Goal: Feedback & Contribution: Contribute content

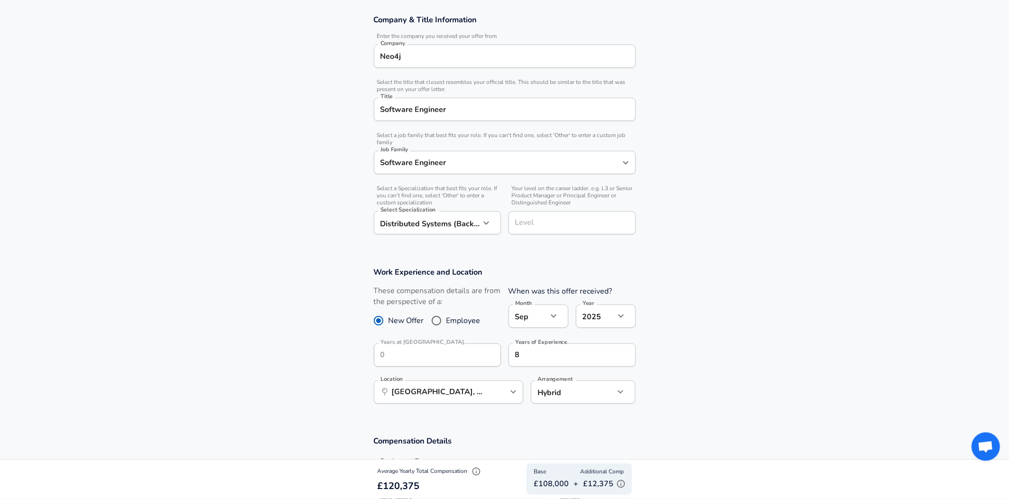
scroll to position [166, 0]
click at [443, 399] on div "​ [GEOGRAPHIC_DATA], EN, [GEOGRAPHIC_DATA] Location" at bounding box center [448, 390] width 149 height 23
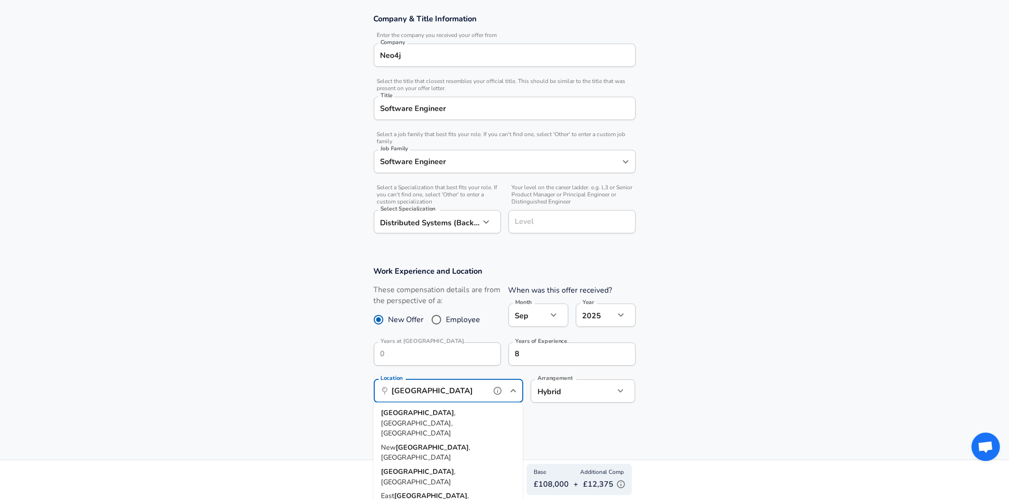
click at [435, 413] on span ", [GEOGRAPHIC_DATA], [GEOGRAPHIC_DATA]" at bounding box center [418, 423] width 74 height 30
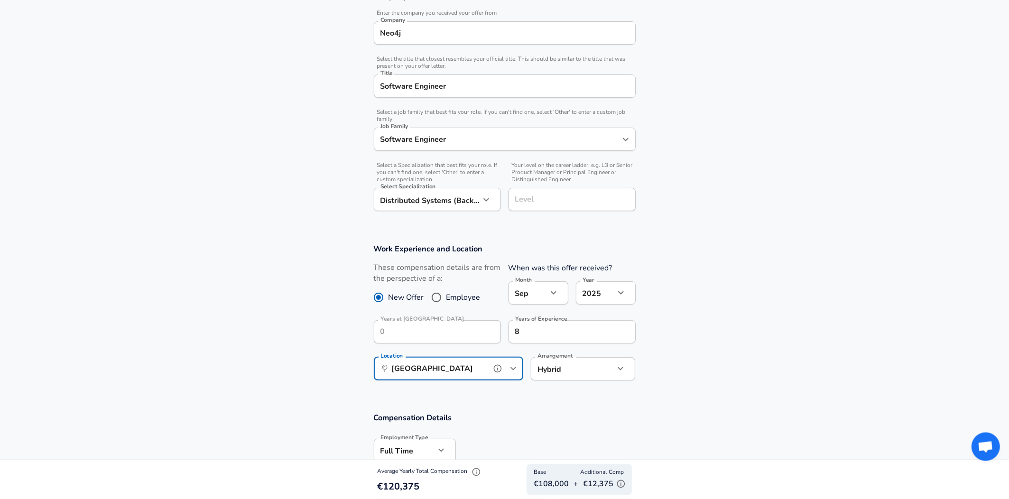
scroll to position [191, 0]
type input "[GEOGRAPHIC_DATA], [GEOGRAPHIC_DATA], [GEOGRAPHIC_DATA]"
click at [533, 324] on input "8" at bounding box center [561, 329] width 106 height 23
type input "7"
click at [288, 277] on section "Work Experience and Location These compensation details are from the perspectiv…" at bounding box center [504, 314] width 1009 height 169
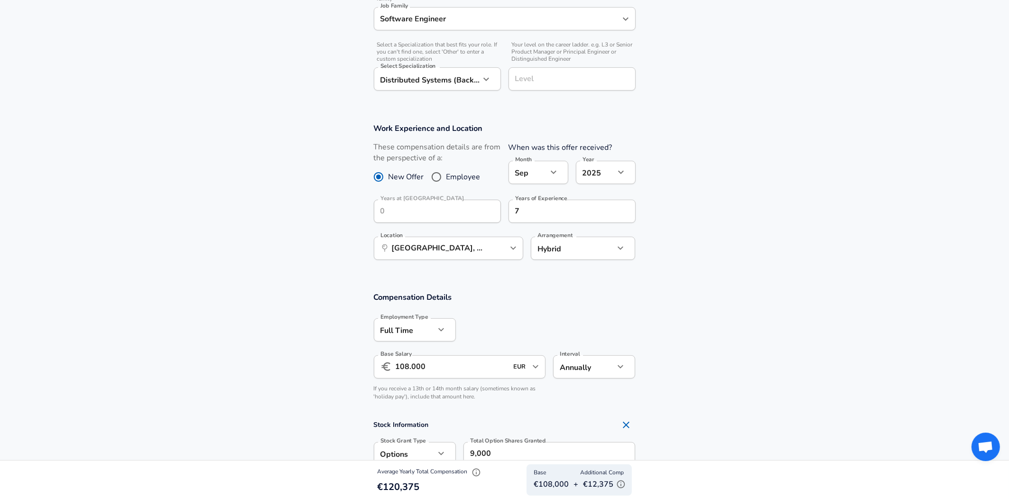
scroll to position [310, 0]
click at [410, 363] on input "108.000" at bounding box center [451, 366] width 112 height 23
type input "105.000"
click at [261, 330] on section "Compensation Details Employment Type [DEMOGRAPHIC_DATA] full_time Employment Ty…" at bounding box center [504, 348] width 1009 height 115
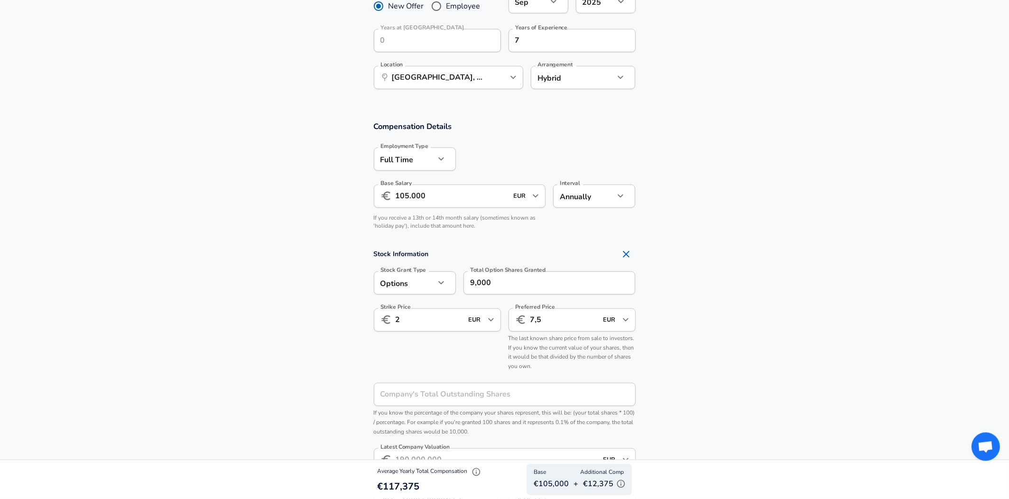
scroll to position [500, 0]
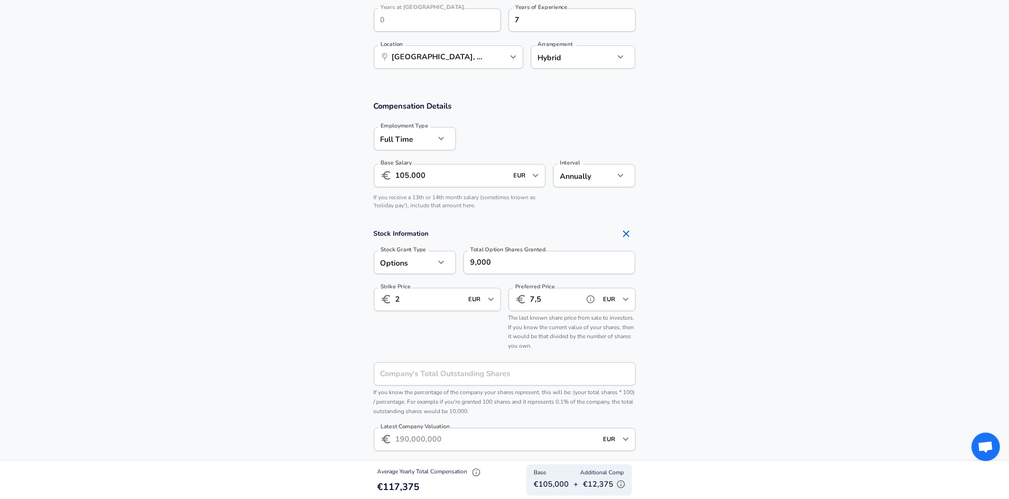
click at [559, 303] on input "7,5" at bounding box center [554, 299] width 49 height 23
type input "8"
click at [540, 299] on input "8" at bounding box center [554, 299] width 49 height 23
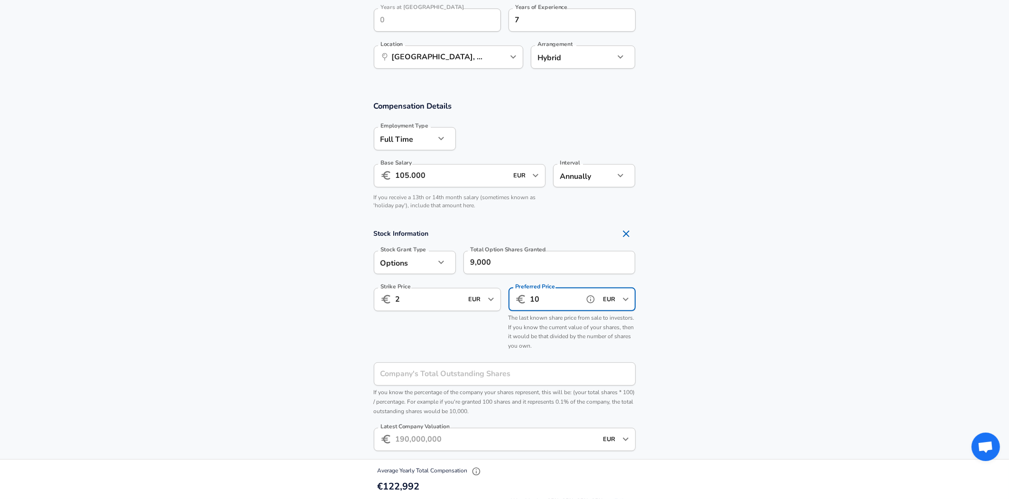
type input "1"
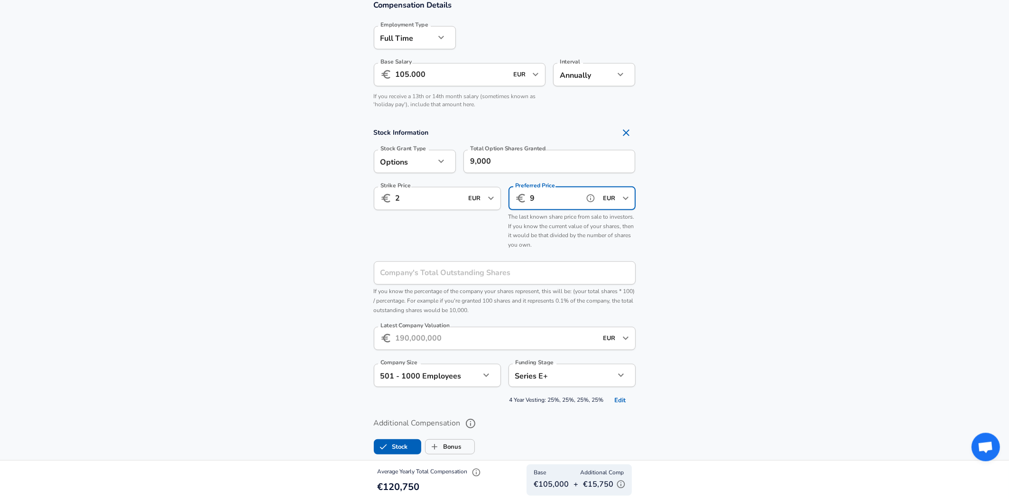
scroll to position [596, 0]
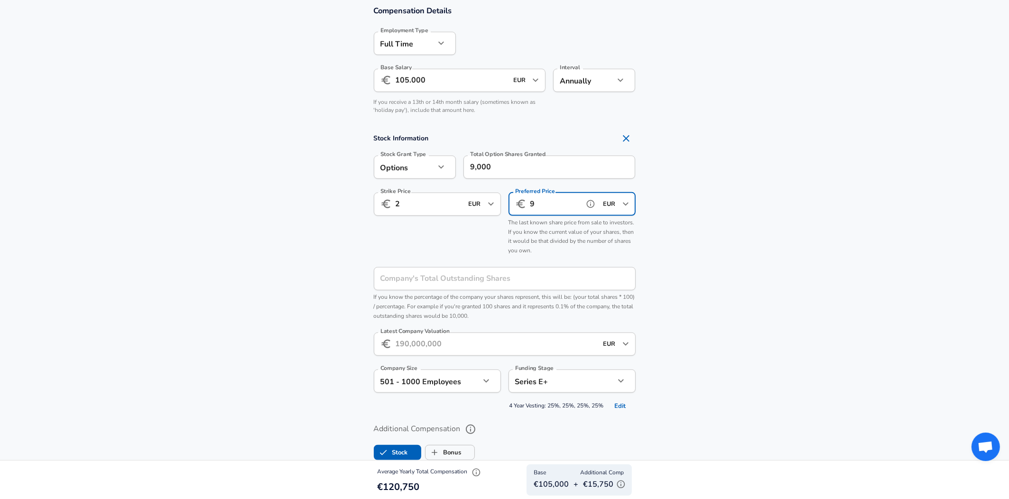
type input "9"
click at [415, 208] on input "2" at bounding box center [419, 204] width 49 height 23
type input "2"
click at [454, 203] on icon "help" at bounding box center [455, 203] width 9 height 9
click at [449, 205] on div "​ 2 GBP ​ Strike Price" at bounding box center [437, 204] width 127 height 23
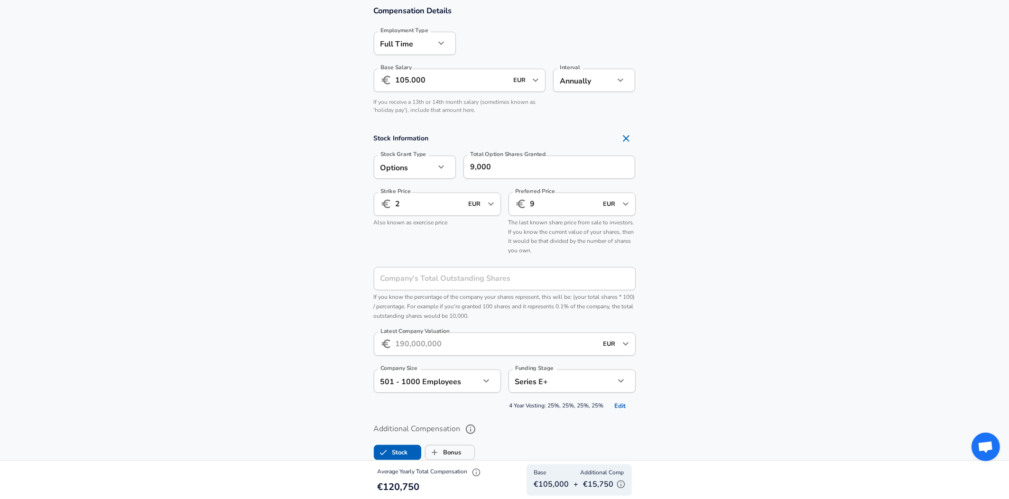
click at [449, 205] on div "​ 2 GBP ​ Strike Price" at bounding box center [437, 204] width 127 height 23
click at [418, 264] on div "Stock Information Stock Grant Type Options option Stock Grant Type Total Option…" at bounding box center [504, 271] width 285 height 285
click at [396, 205] on input "Strike Price" at bounding box center [419, 204] width 49 height 23
click at [359, 226] on section "Stock Information Stock Grant Type Options option Stock Grant Type Total Option…" at bounding box center [504, 271] width 1009 height 285
click at [417, 210] on input "1" at bounding box center [419, 204] width 49 height 23
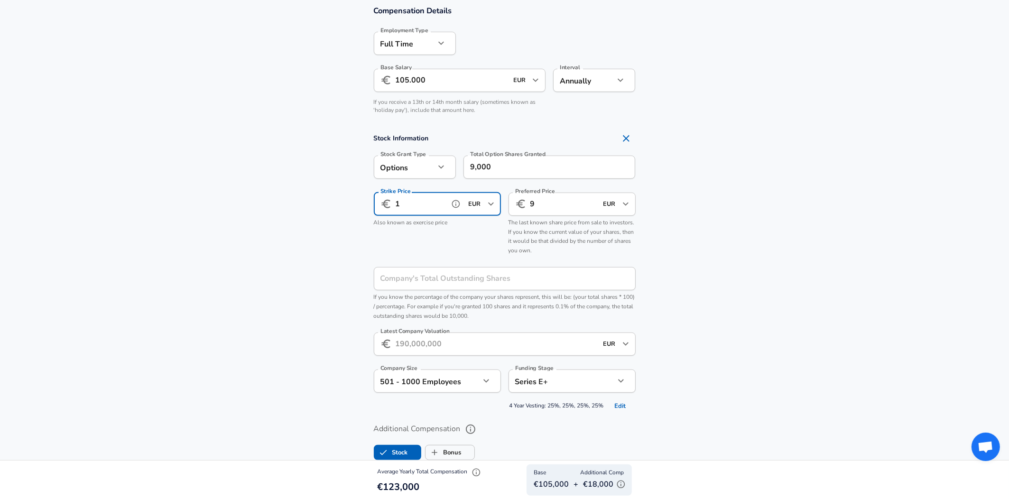
click at [417, 210] on input "1" at bounding box center [419, 204] width 49 height 23
type input "2"
type input "1"
click at [756, 289] on section "Stock Information Stock Grant Type Options option Stock Grant Type Total Option…" at bounding box center [504, 271] width 1009 height 285
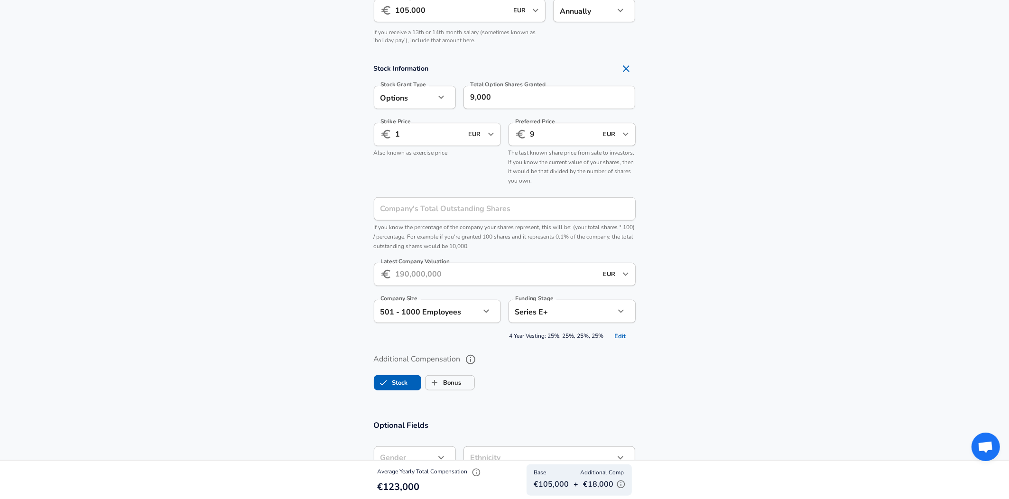
scroll to position [723, 0]
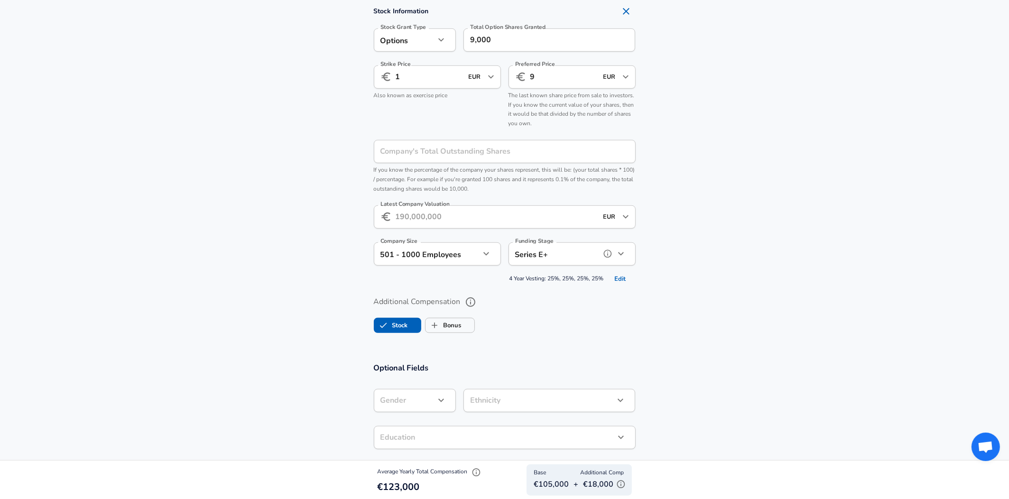
click at [614, 256] on button "button" at bounding box center [621, 254] width 16 height 16
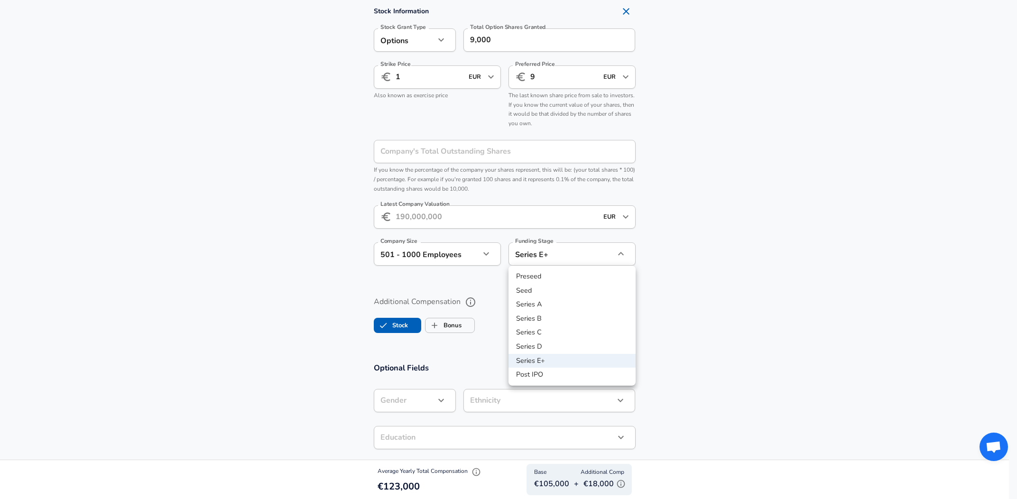
click at [322, 278] on div at bounding box center [508, 249] width 1017 height 499
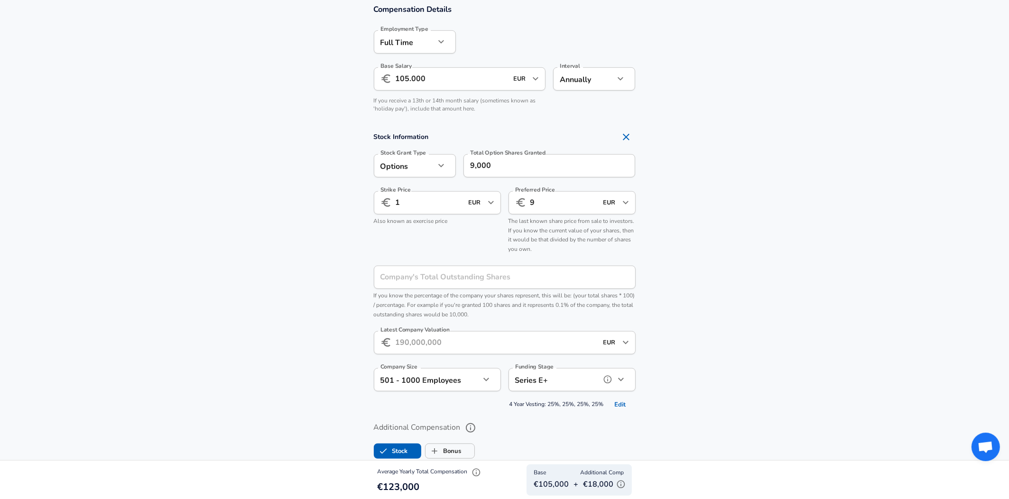
scroll to position [596, 0]
click at [625, 141] on icon "Remove Section" at bounding box center [625, 138] width 11 height 11
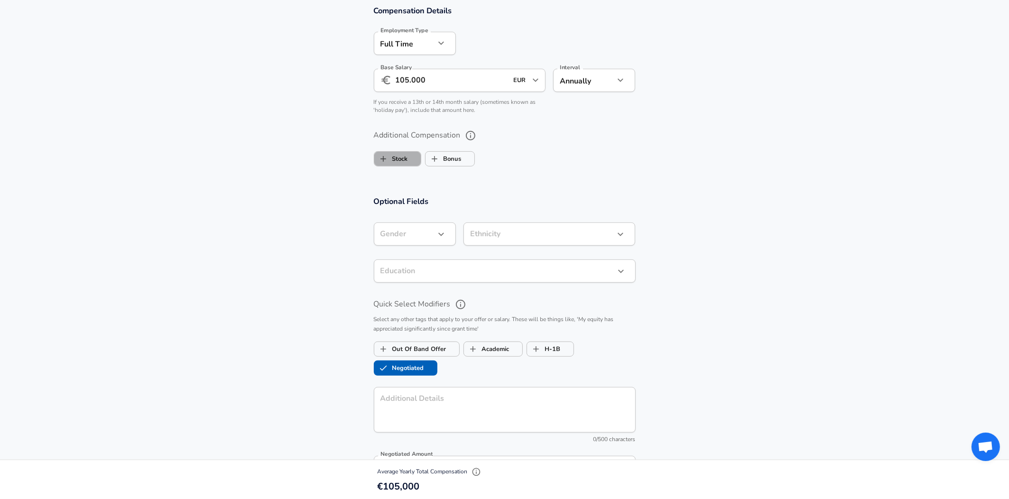
click at [395, 159] on label "Stock" at bounding box center [391, 159] width 34 height 18
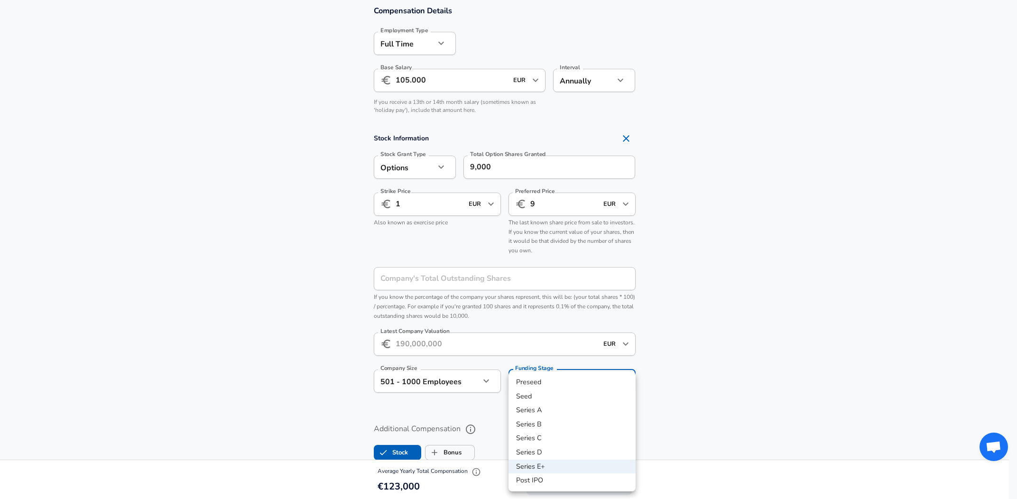
click at [547, 466] on li "Series E+" at bounding box center [571, 467] width 127 height 14
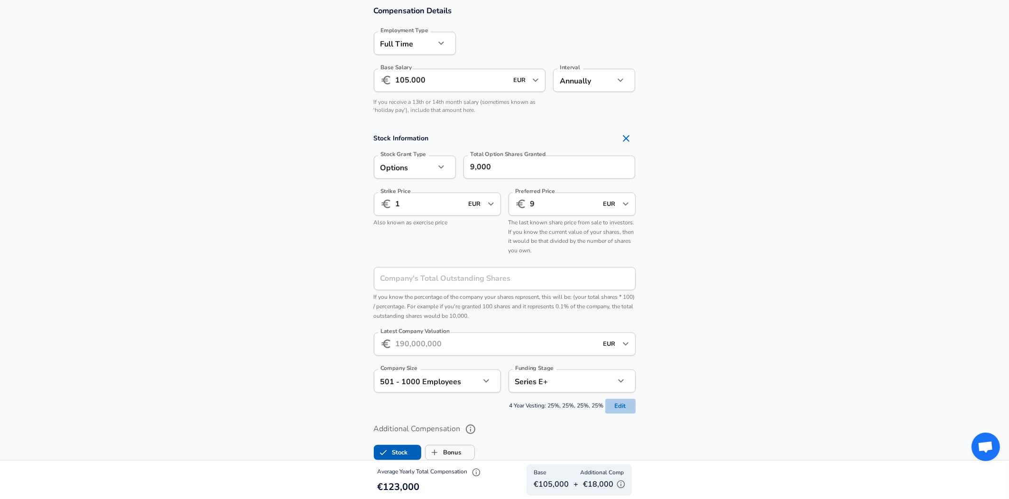
click at [619, 409] on button "Edit" at bounding box center [620, 406] width 30 height 15
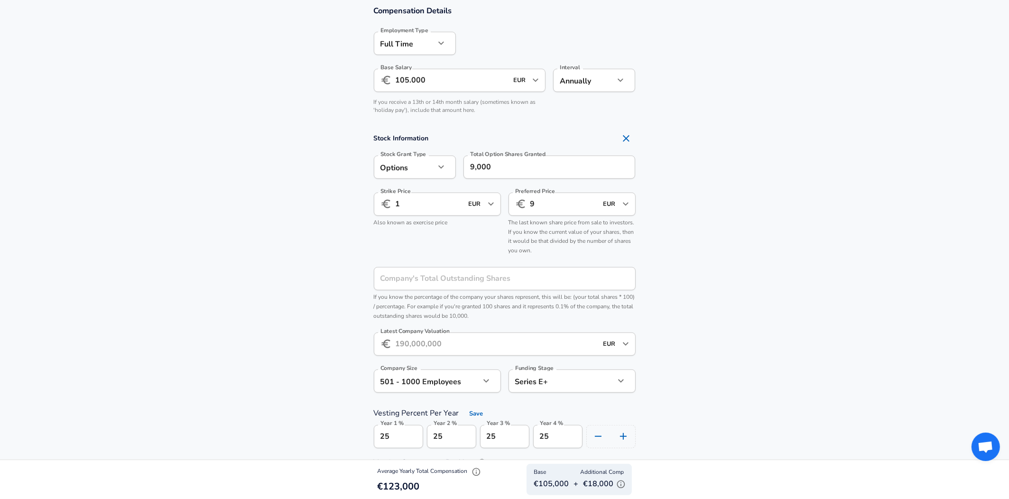
click at [698, 391] on section "Stock Information Stock Grant Type Options option Stock Grant Type Total Option…" at bounding box center [504, 313] width 1009 height 368
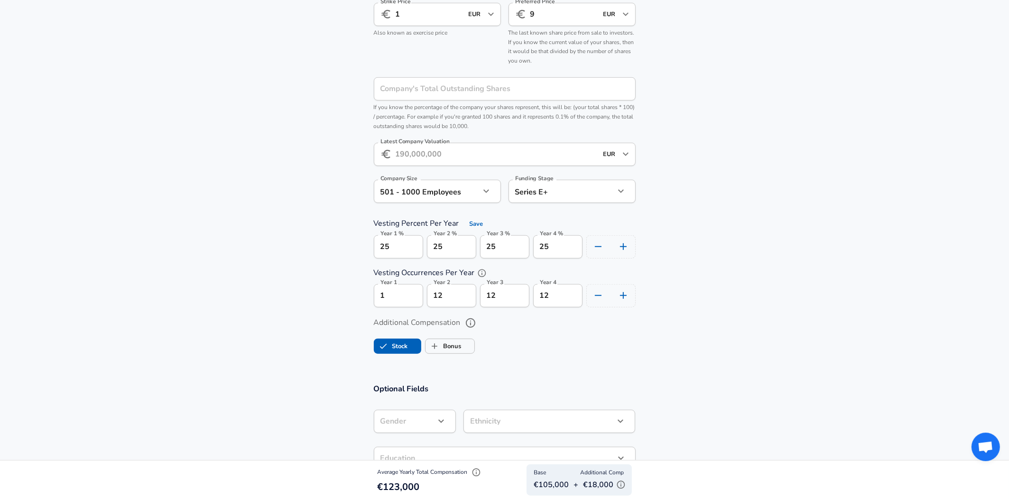
scroll to position [786, 0]
click at [437, 291] on input "12" at bounding box center [451, 294] width 49 height 23
click at [527, 345] on ul "Stock Bonus" at bounding box center [505, 343] width 262 height 19
click at [444, 296] on input "1" at bounding box center [451, 294] width 49 height 23
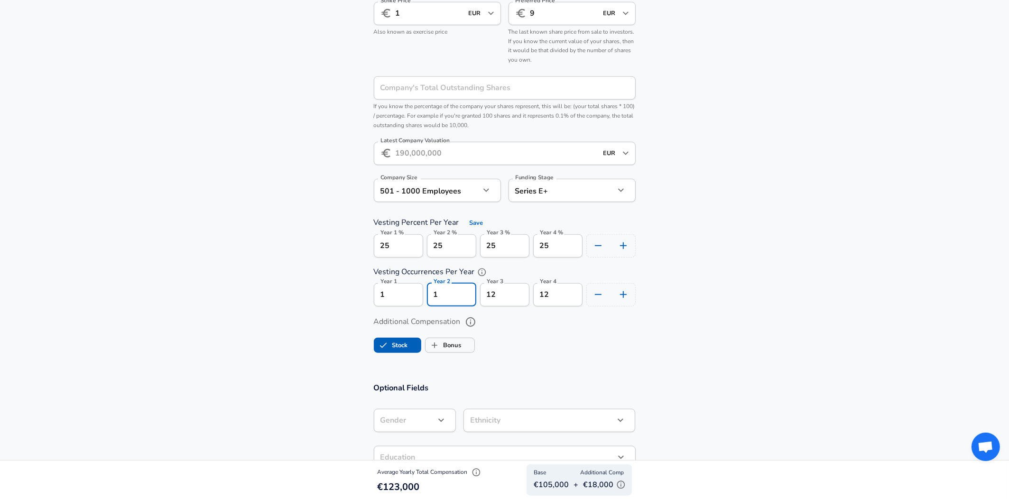
click at [444, 296] on input "1" at bounding box center [451, 294] width 49 height 23
type input "12"
click at [477, 268] on icon "help" at bounding box center [481, 271] width 9 height 9
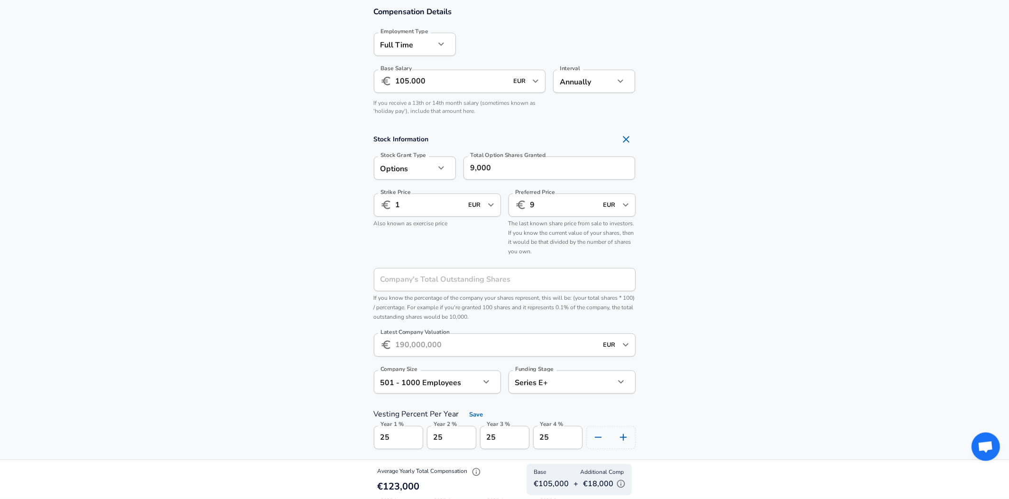
scroll to position [588, 0]
